Goal: Navigation & Orientation: Find specific page/section

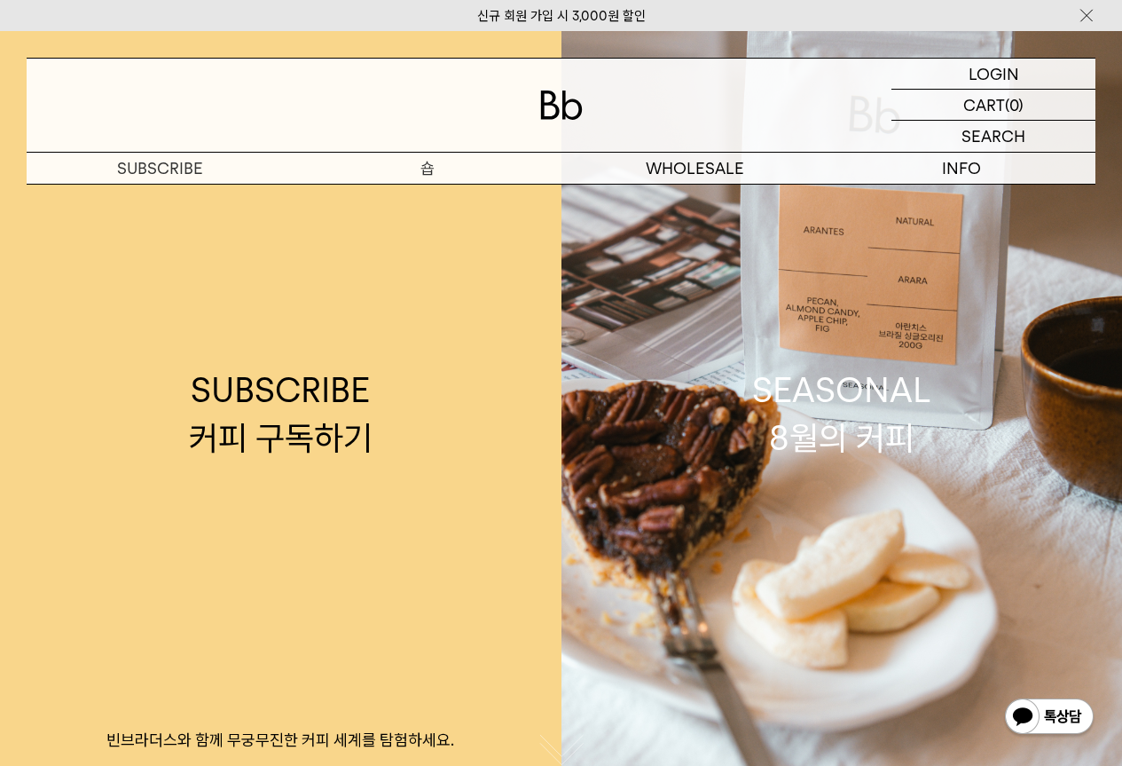
click at [428, 170] on p "숍" at bounding box center [427, 168] width 267 height 31
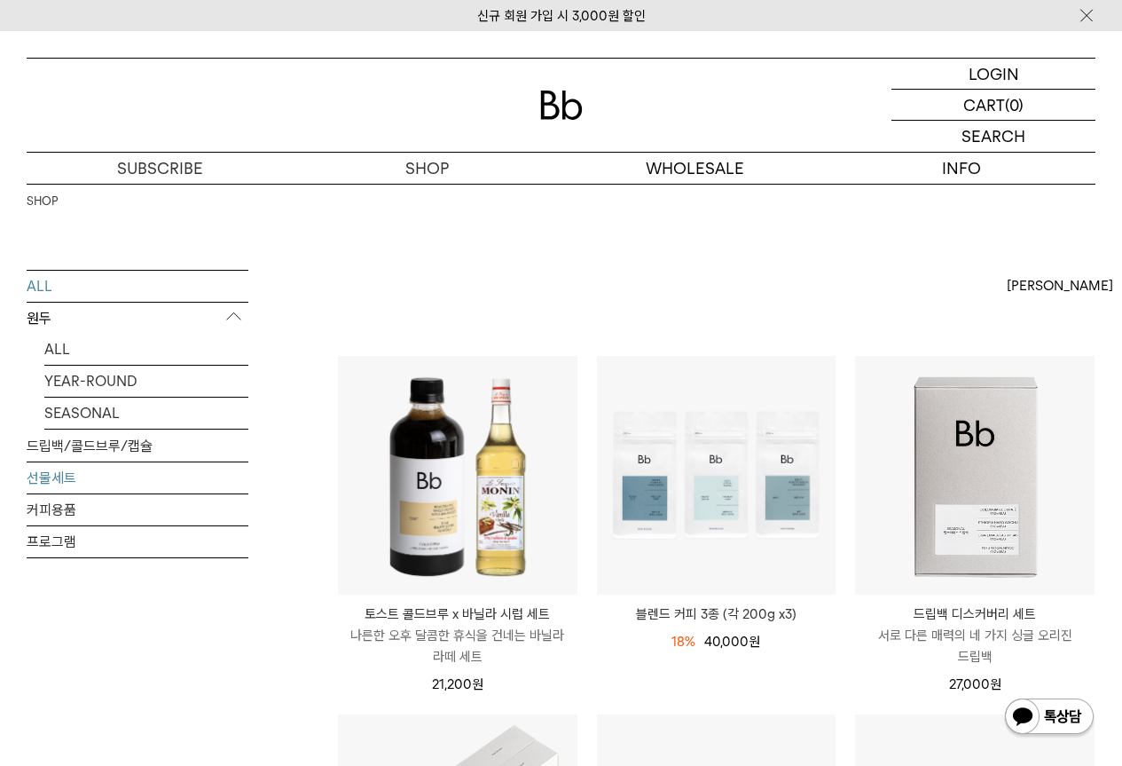
click at [58, 472] on link "선물세트" at bounding box center [138, 477] width 222 height 31
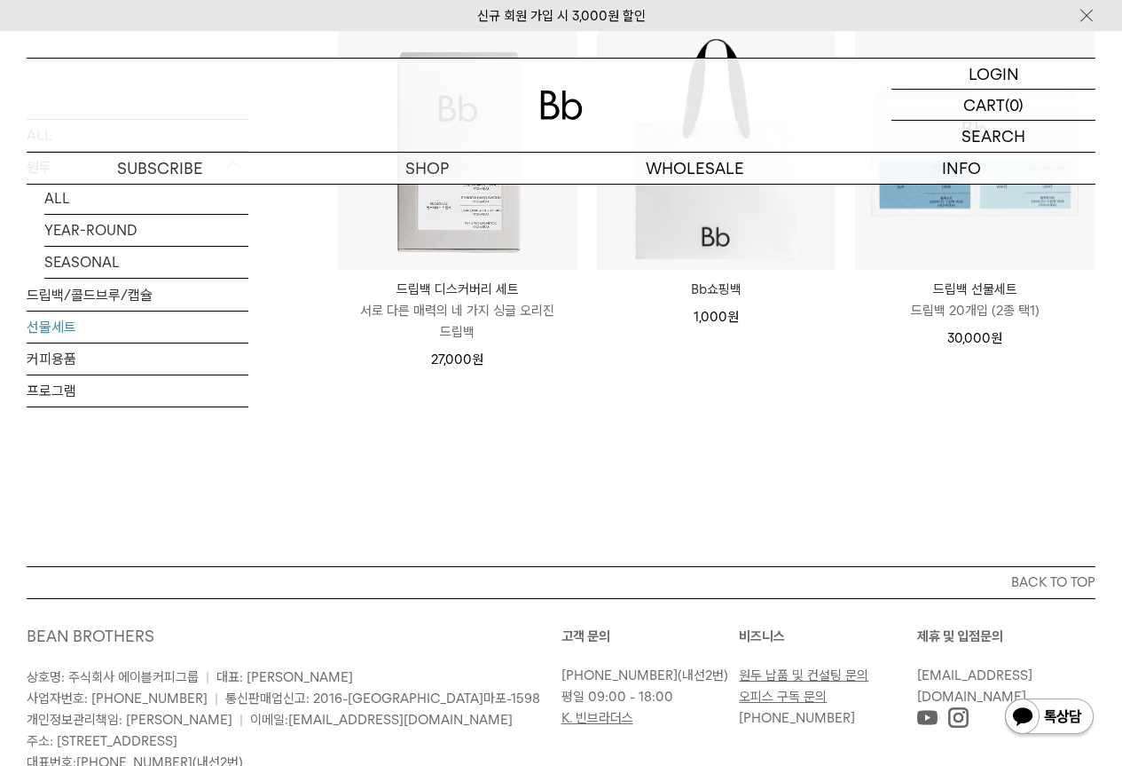
scroll to position [197, 0]
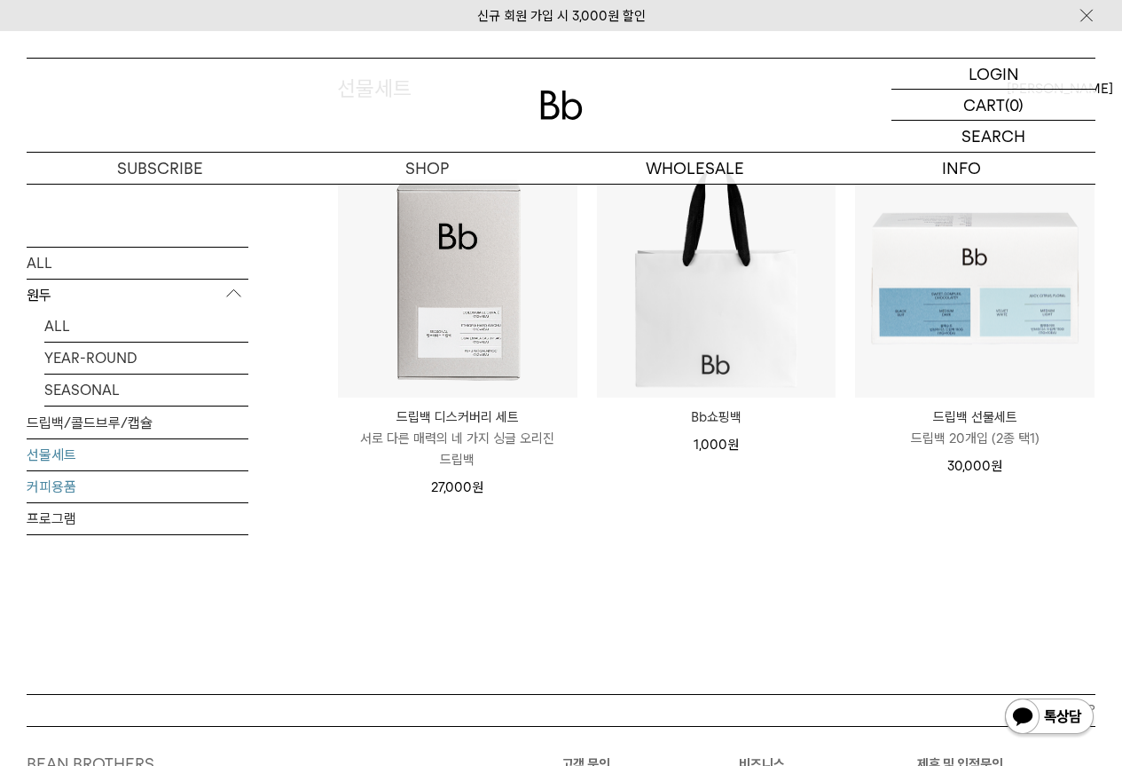
click at [71, 493] on link "커피용품" at bounding box center [138, 485] width 222 height 31
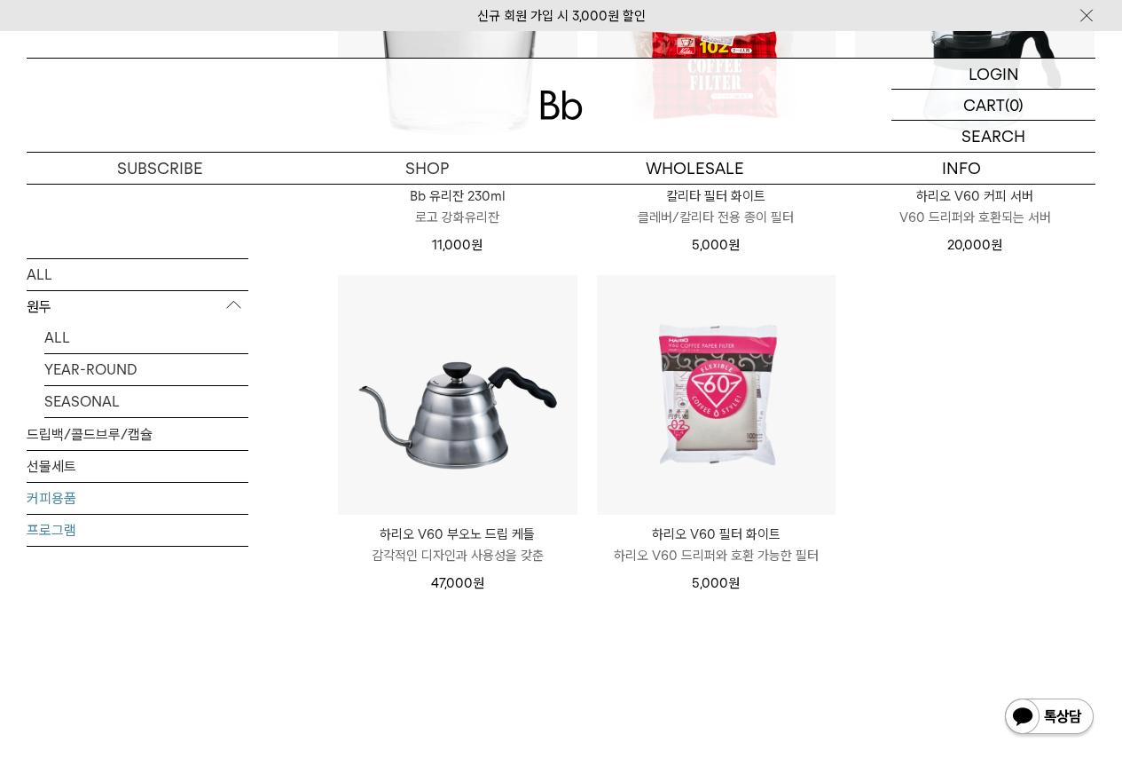
scroll to position [177, 0]
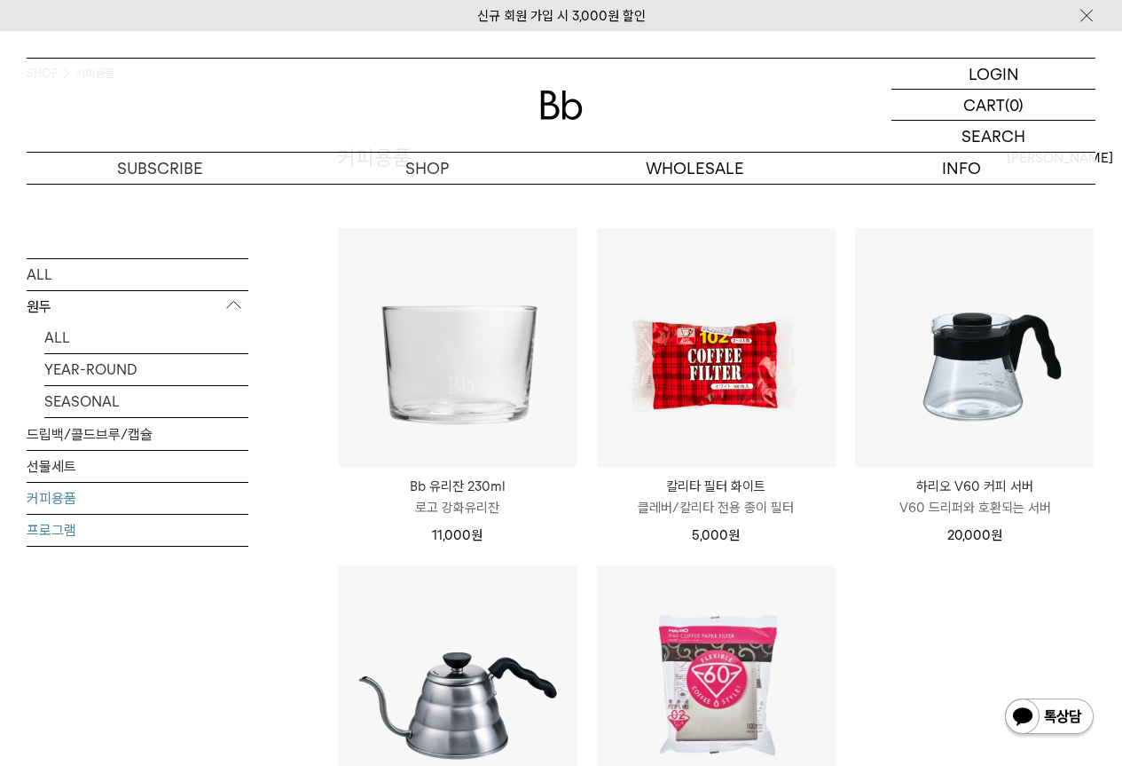
click at [34, 529] on link "프로그램" at bounding box center [138, 529] width 222 height 31
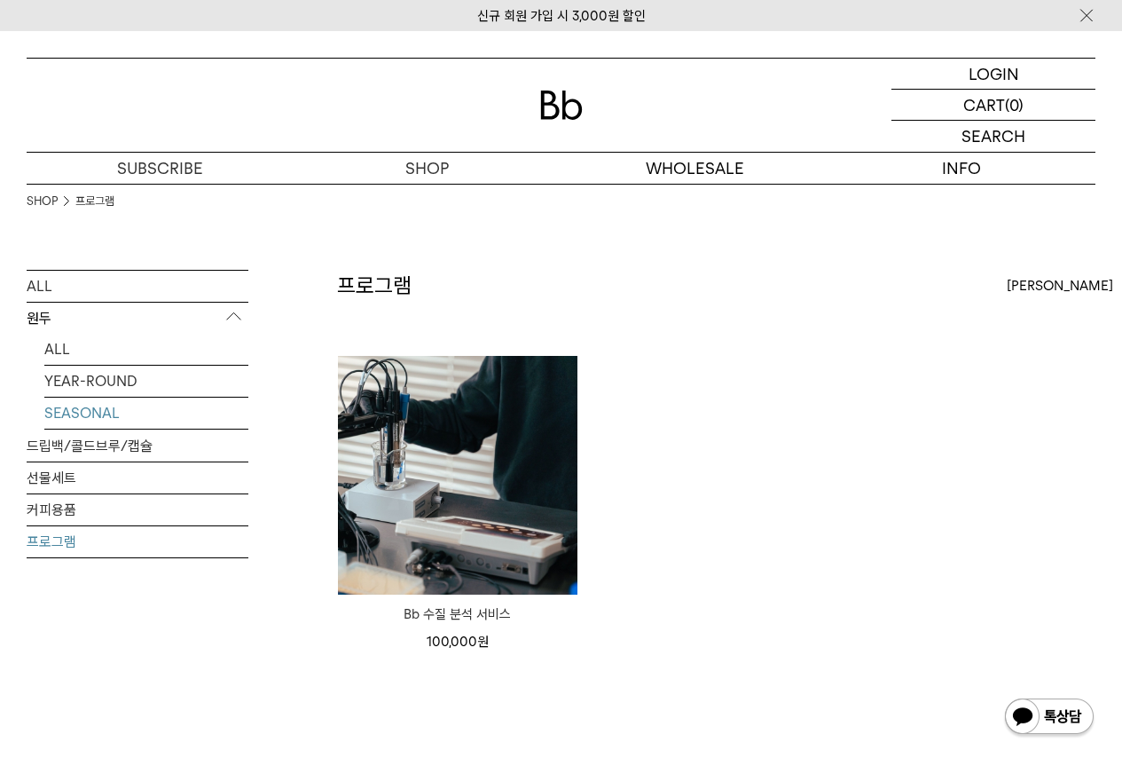
click at [95, 413] on link "SEASONAL" at bounding box center [146, 412] width 204 height 31
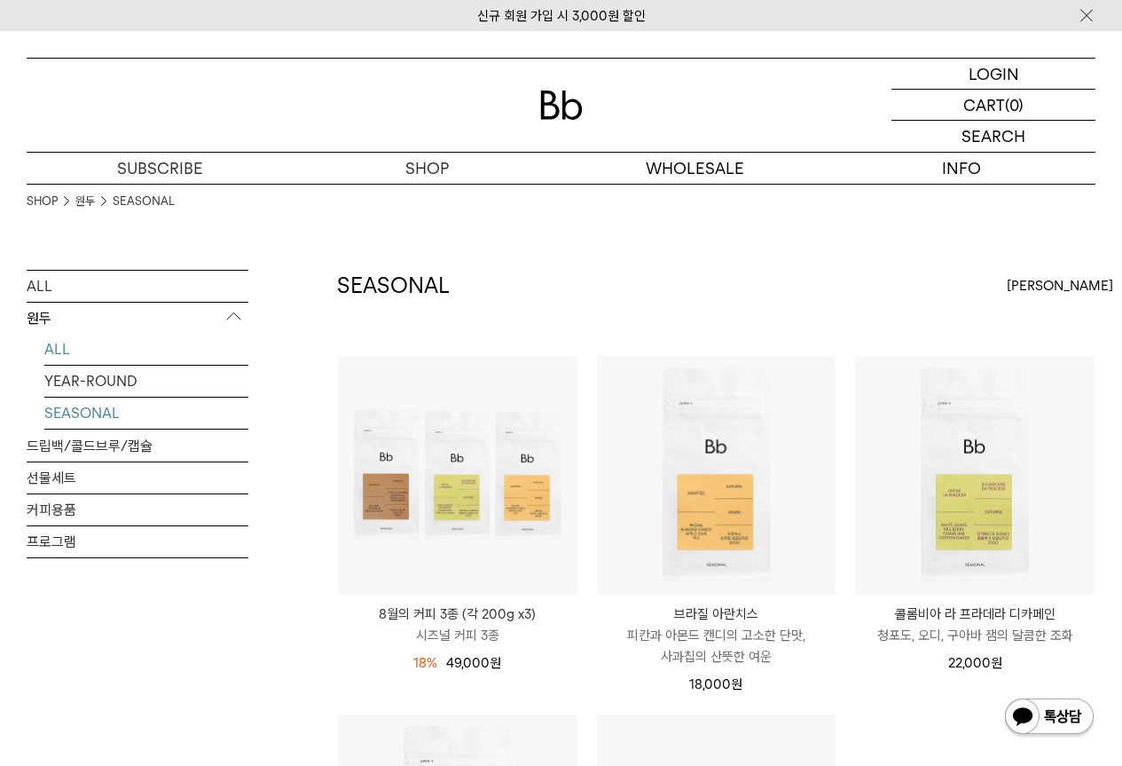
click at [54, 351] on link "ALL" at bounding box center [146, 349] width 204 height 31
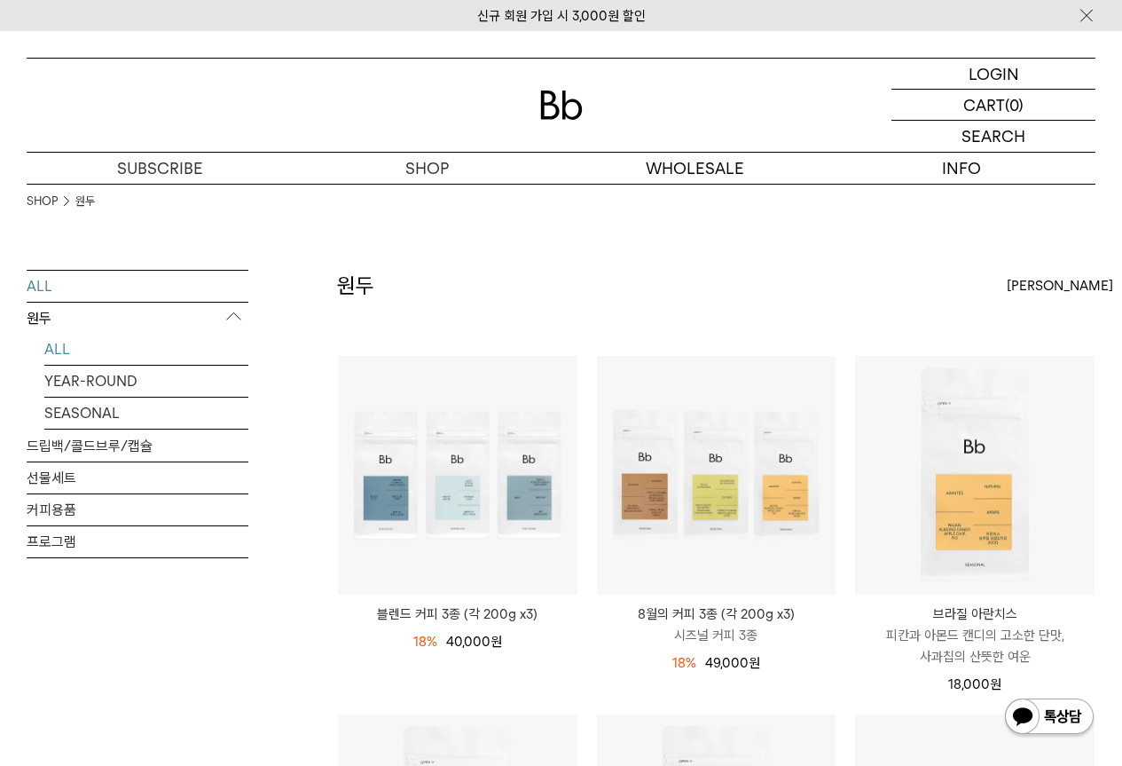
click at [88, 288] on link "ALL" at bounding box center [138, 286] width 222 height 31
